Goal: Find specific page/section: Find specific page/section

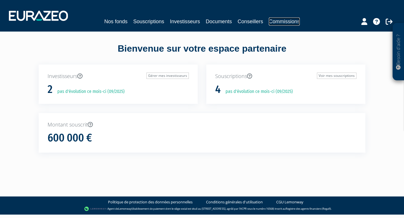
click at [278, 21] on link "Commissions" at bounding box center [284, 21] width 31 height 8
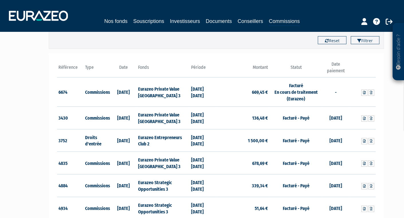
scroll to position [61, 0]
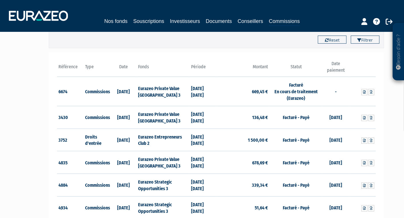
click at [335, 72] on th "Date paiement" at bounding box center [336, 68] width 27 height 16
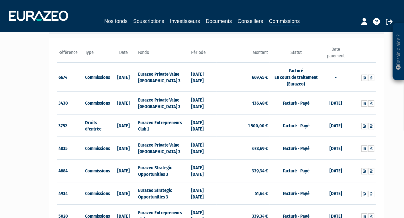
scroll to position [0, 0]
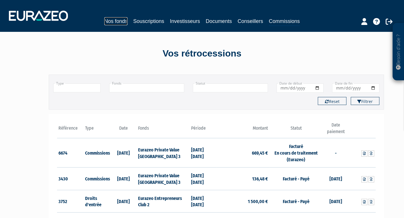
click at [119, 19] on link "Nos fonds" at bounding box center [115, 21] width 23 height 8
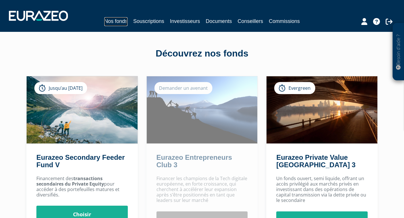
click at [118, 19] on link "Nos fonds" at bounding box center [115, 21] width 23 height 9
